Goal: Find specific page/section: Find specific page/section

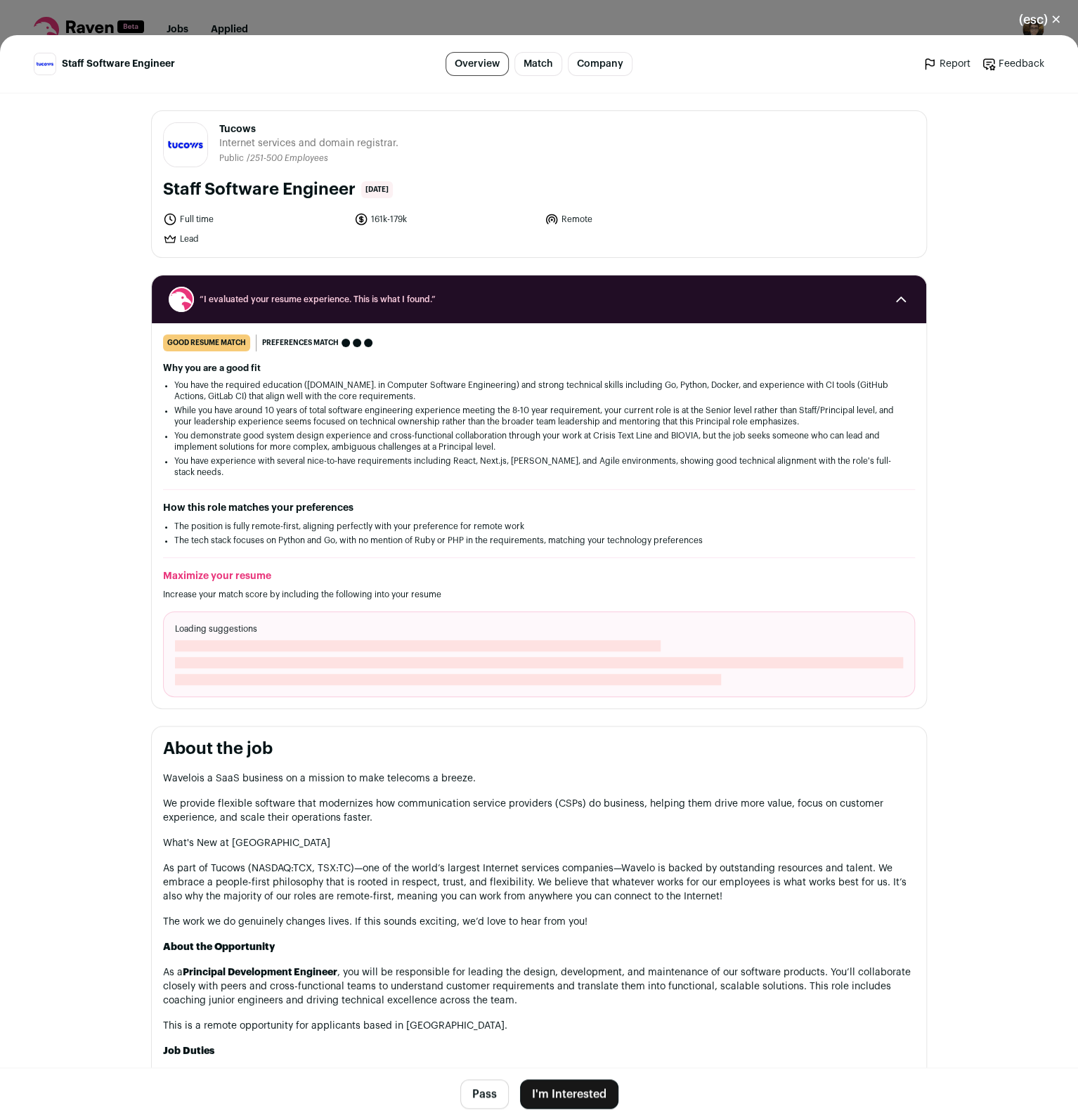
click at [1050, 13] on button "(esc) ✕" at bounding box center [1039, 20] width 76 height 31
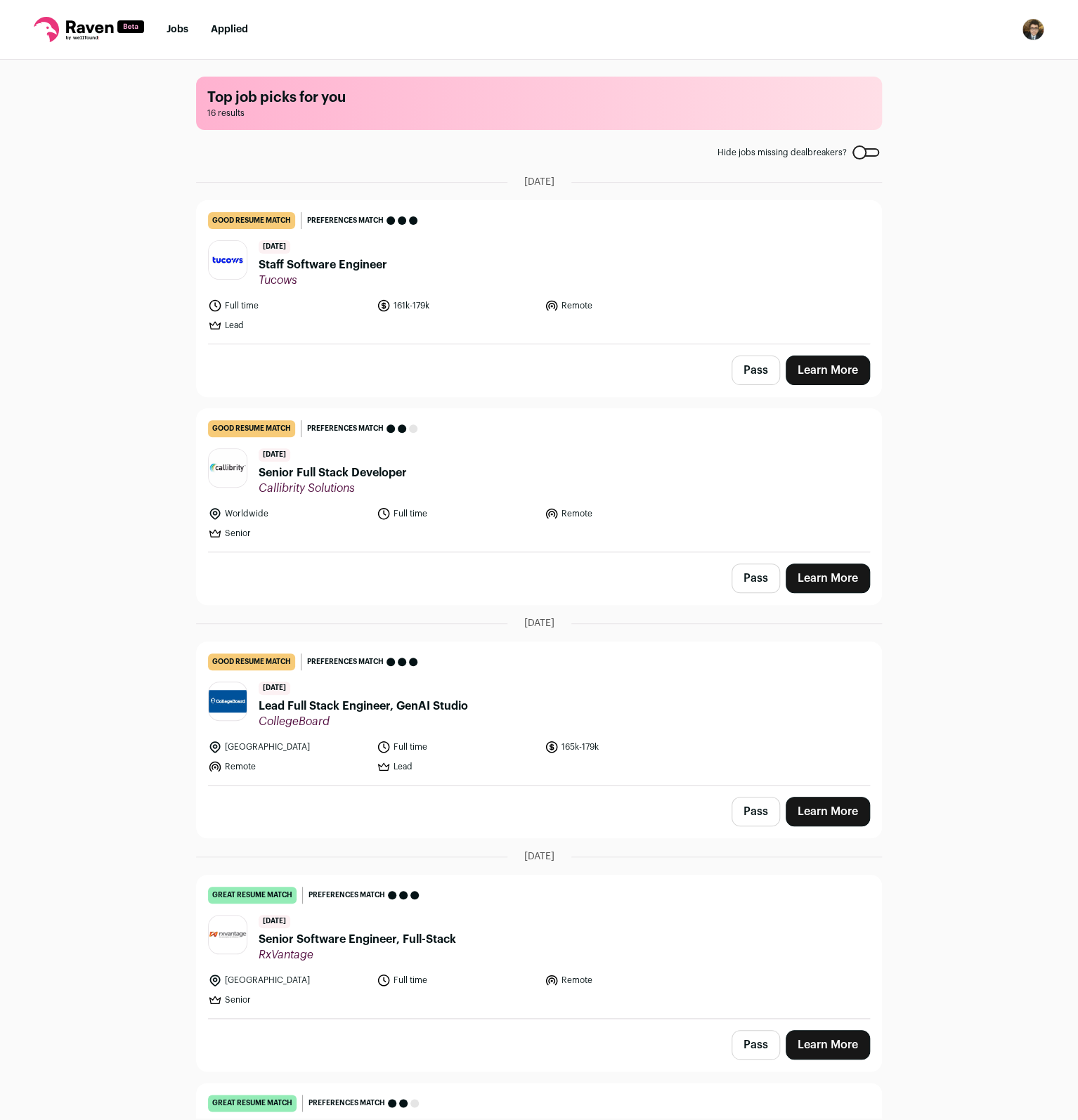
click at [1053, 18] on nav "Jobs Applied Settings Notifications Preferences Resume FAQs Logout" at bounding box center [539, 29] width 1078 height 60
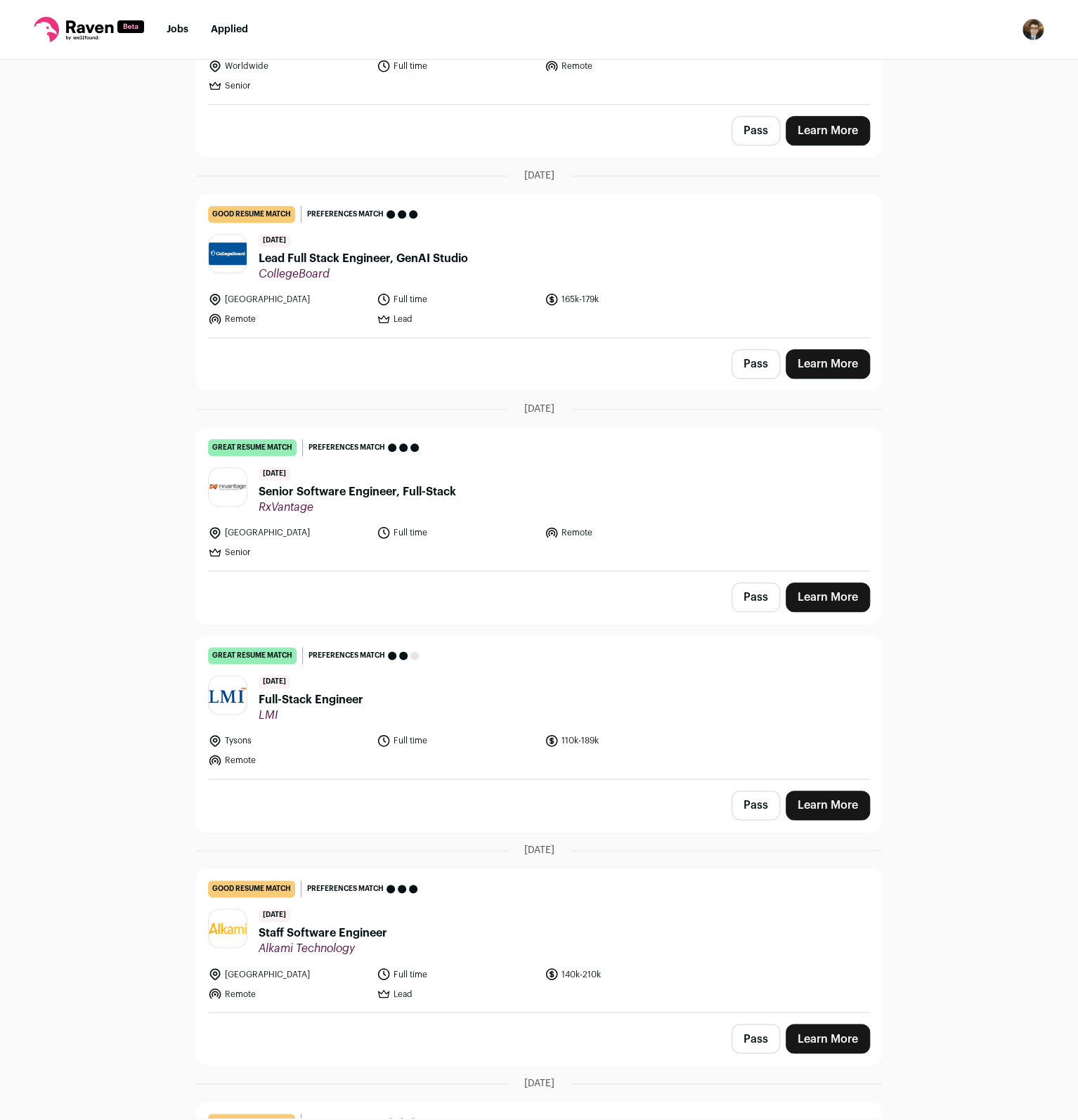
scroll to position [408, 0]
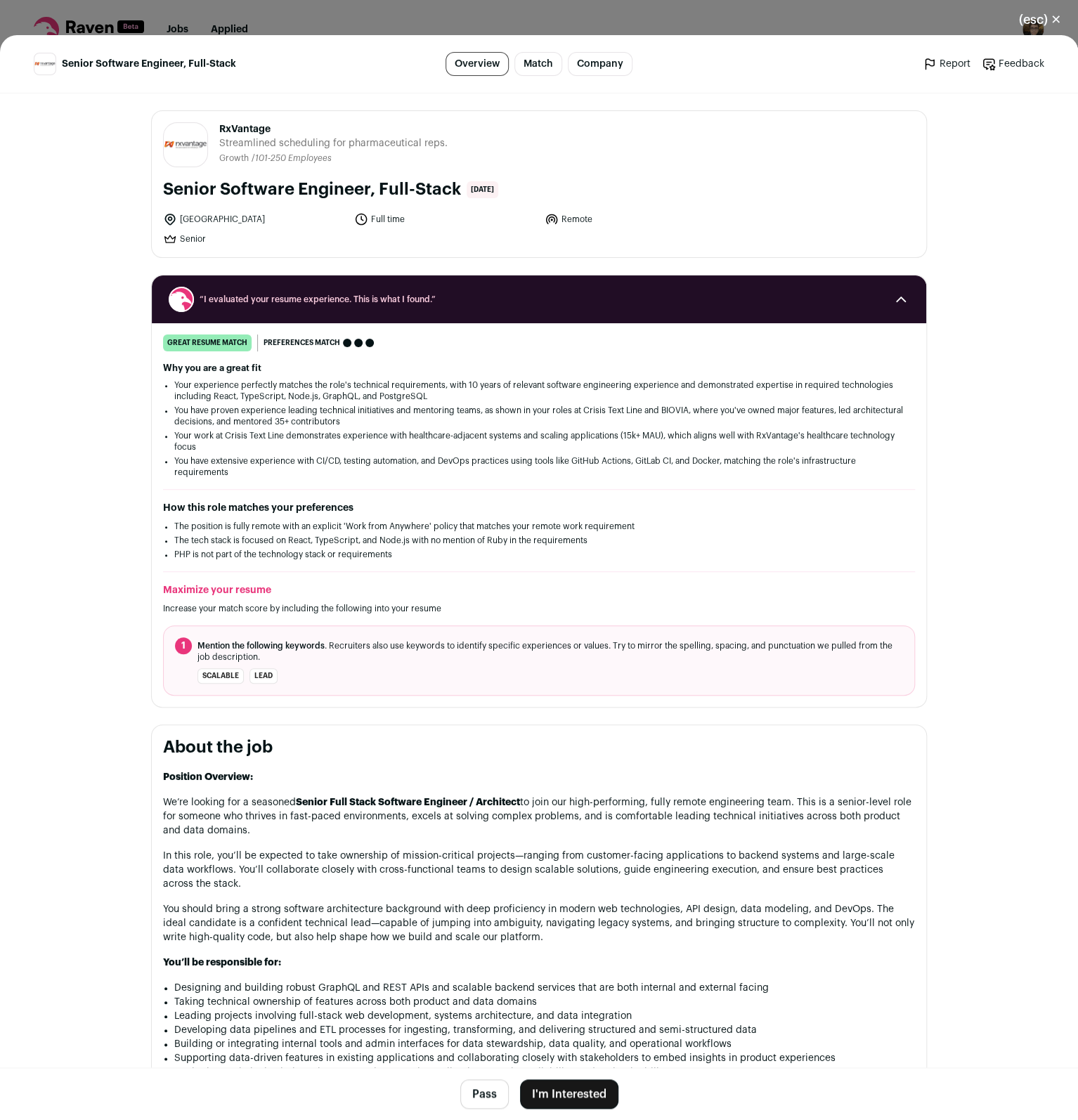
click at [1044, 28] on button "(esc) ✕" at bounding box center [1039, 20] width 76 height 31
